Goal: Information Seeking & Learning: Learn about a topic

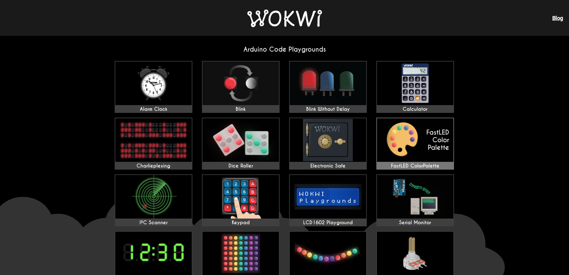
click at [422, 140] on img at bounding box center [415, 140] width 76 height 44
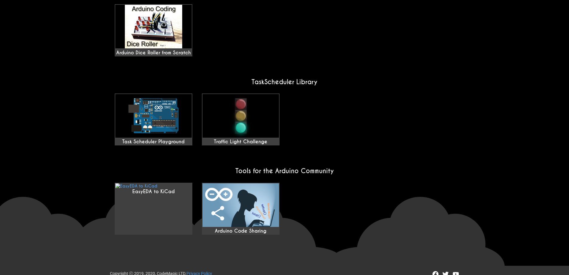
scroll to position [441, 0]
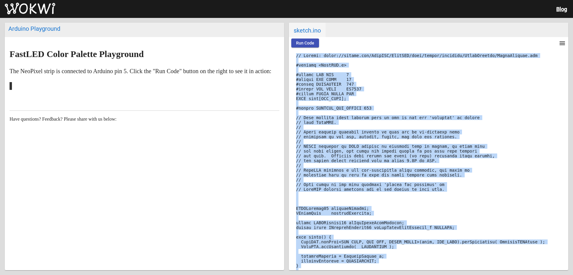
drag, startPoint x: 488, startPoint y: 256, endPoint x: 292, endPoint y: 57, distance: 279.4
copy code "// Source: [URL][DOMAIN_NAME] #include <FastLED.h> #define LED_PIN 5 #define NU…"
